Goal: Information Seeking & Learning: Learn about a topic

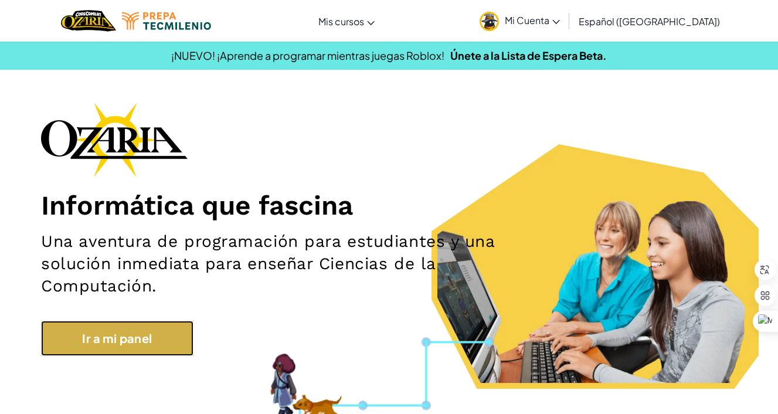
click at [153, 344] on link "Ir a mi panel" at bounding box center [117, 338] width 153 height 35
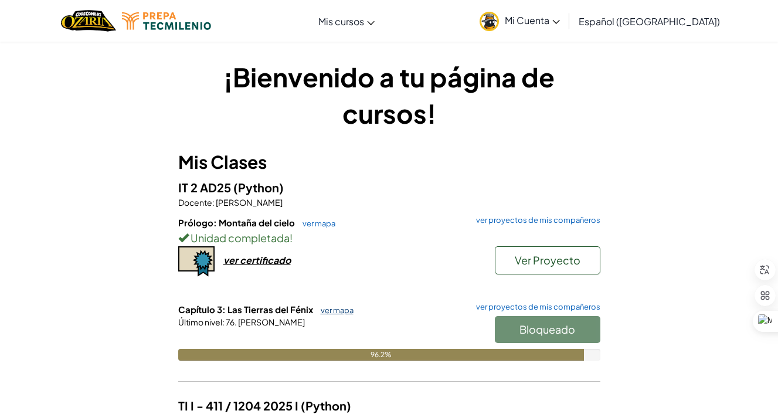
click at [336, 309] on link "ver mapa" at bounding box center [334, 310] width 39 height 9
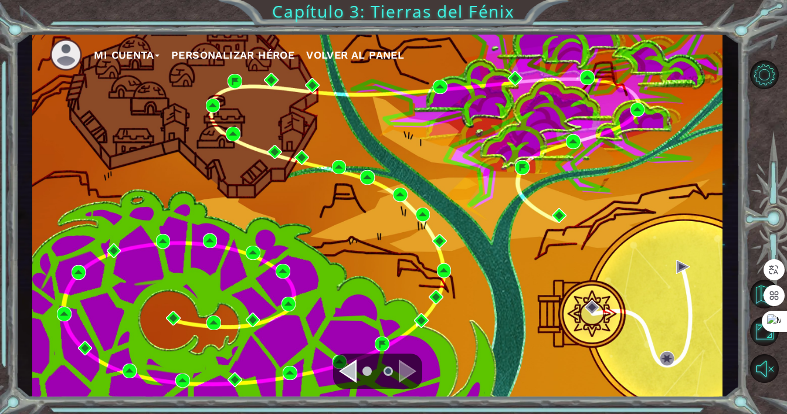
click at [404, 369] on div "Navigate to the next page" at bounding box center [408, 371] width 18 height 23
